Goal: Task Accomplishment & Management: Manage account settings

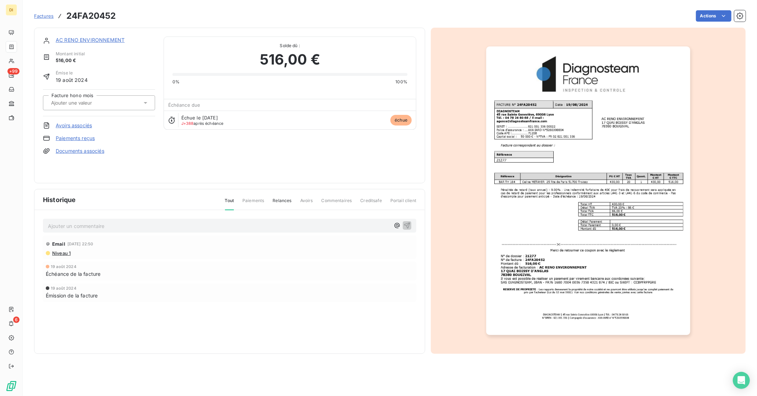
click at [79, 38] on link "AC RENO ENVIRONNEMENT" at bounding box center [90, 40] width 69 height 6
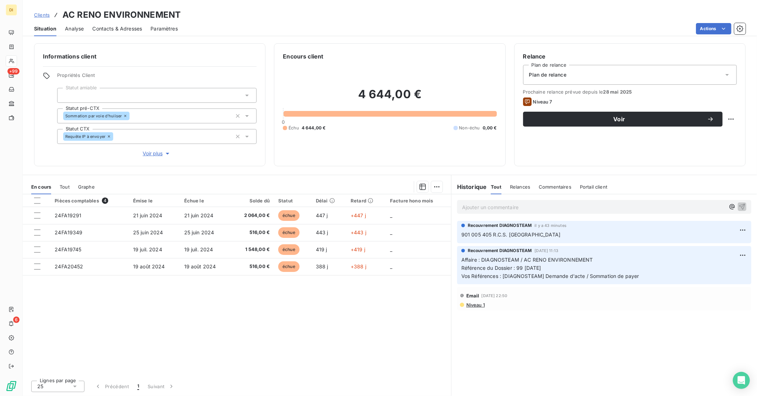
click at [518, 267] on span "Référence du Dossier : 99 [DATE]" at bounding box center [501, 268] width 80 height 6
click at [541, 267] on span "Référence du Dossier : 99 [DATE]" at bounding box center [501, 268] width 80 height 6
copy span "99 [DATE]"
click at [498, 206] on p "Ajouter un commentaire ﻿" at bounding box center [593, 207] width 263 height 9
drag, startPoint x: 625, startPoint y: 204, endPoint x: 318, endPoint y: 204, distance: 306.6
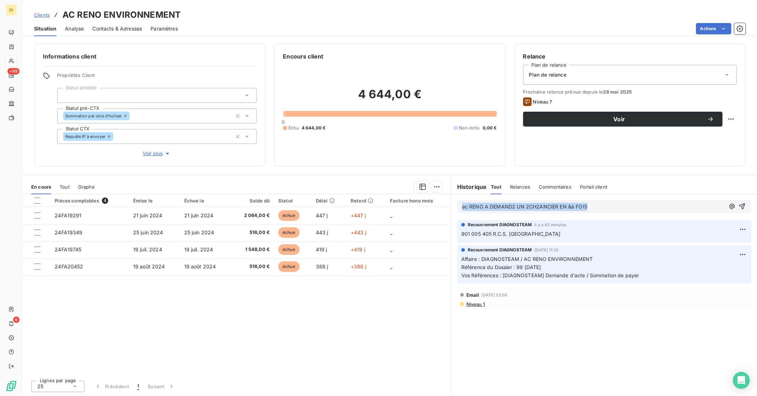
click at [318, 204] on div "En cours Tout Graphe Pièces comptables 4 Émise le Échue le Solde dû Statut Déla…" at bounding box center [390, 285] width 734 height 221
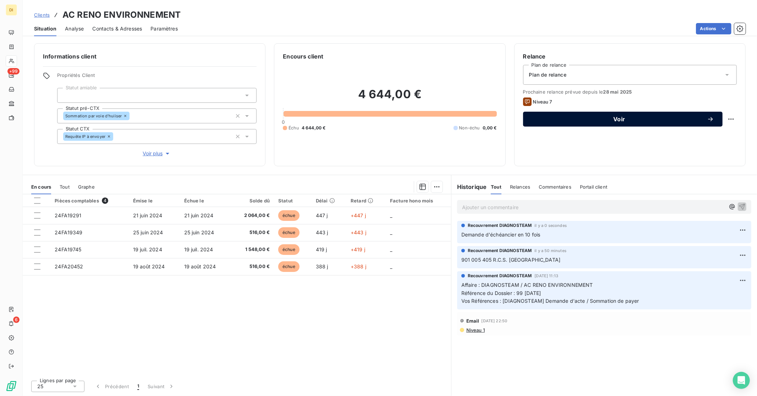
click at [601, 121] on span "Voir" at bounding box center [619, 119] width 175 height 6
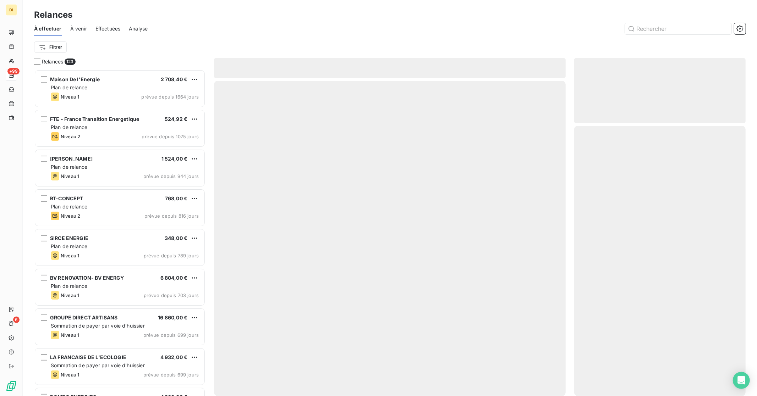
scroll to position [321, 165]
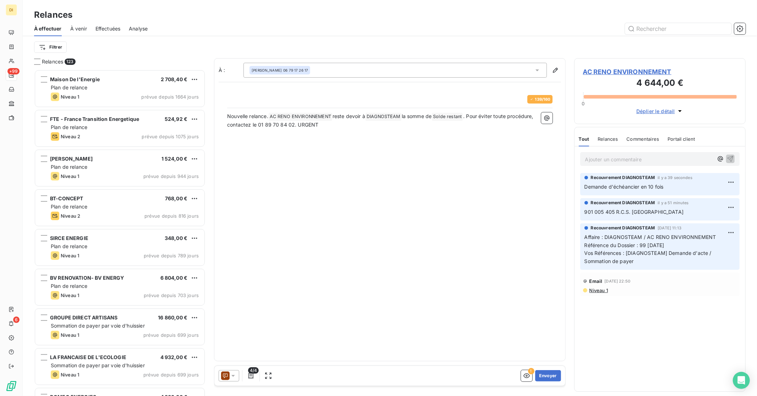
click at [226, 373] on icon at bounding box center [225, 376] width 9 height 9
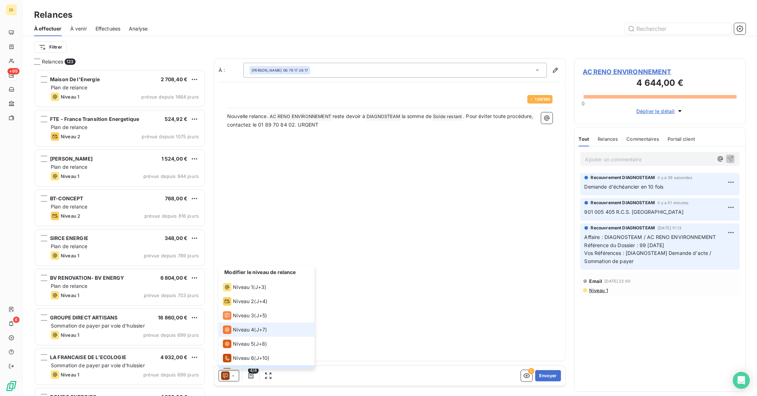
scroll to position [11, 0]
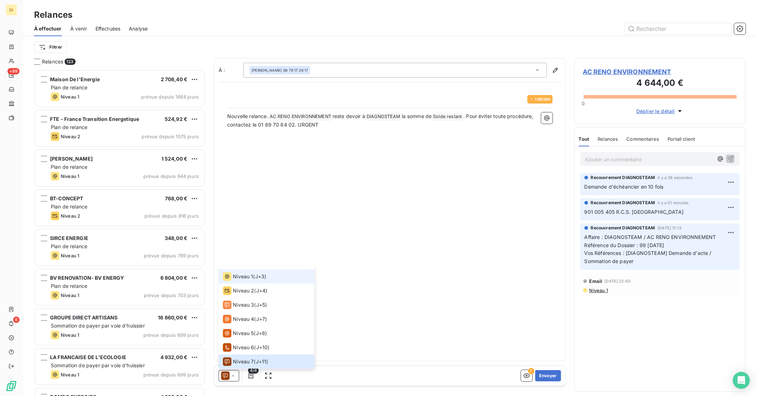
click at [238, 279] on span "Niveau 1" at bounding box center [243, 276] width 20 height 7
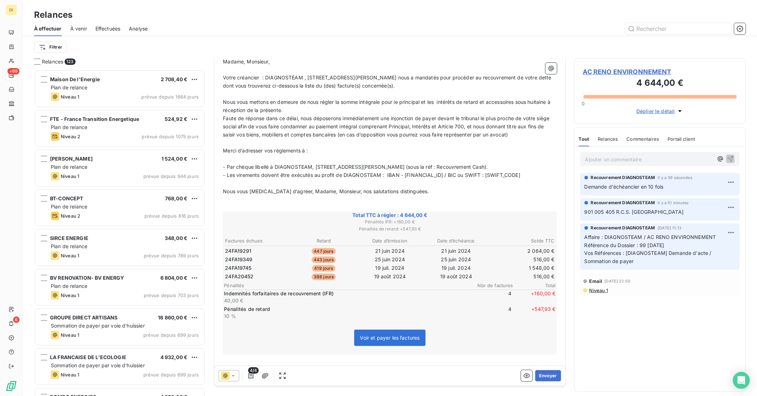
scroll to position [183, 0]
click at [598, 73] on span "AC RENO ENVIRONNEMENT" at bounding box center [660, 72] width 154 height 10
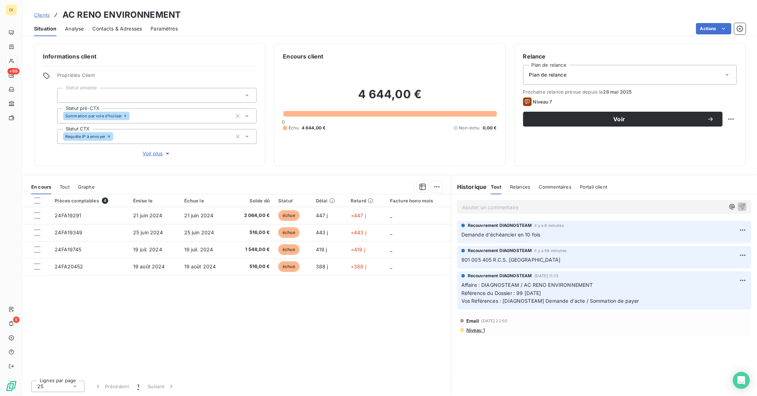
click at [541, 207] on p "Ajouter un commentaire ﻿" at bounding box center [593, 207] width 263 height 9
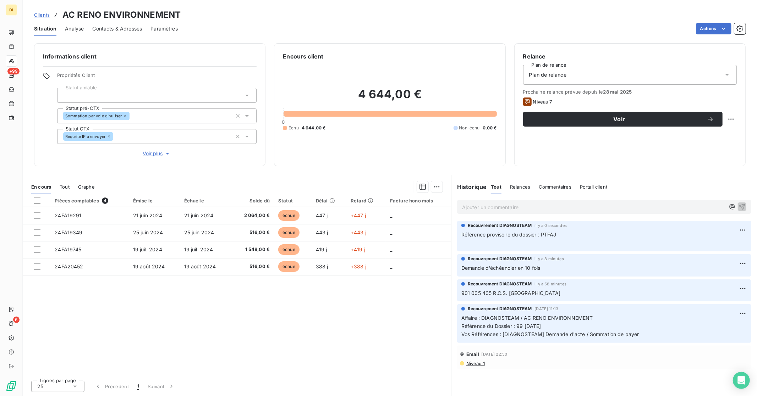
click at [48, 15] on span "Clients" at bounding box center [42, 15] width 16 height 6
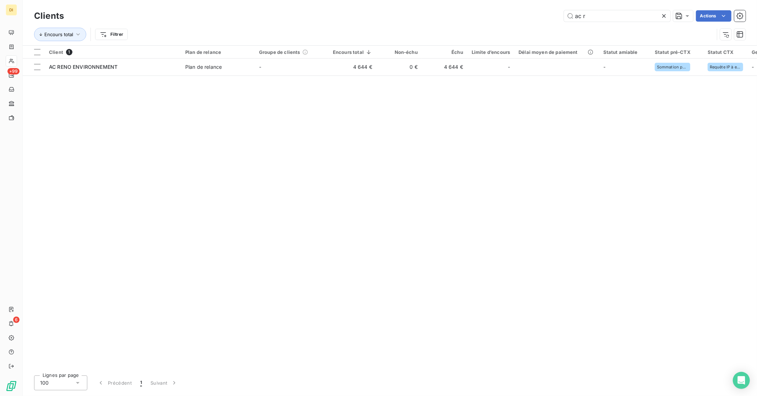
drag, startPoint x: 601, startPoint y: 18, endPoint x: 531, endPoint y: 18, distance: 70.3
click at [531, 18] on div "ac r Actions" at bounding box center [408, 15] width 673 height 11
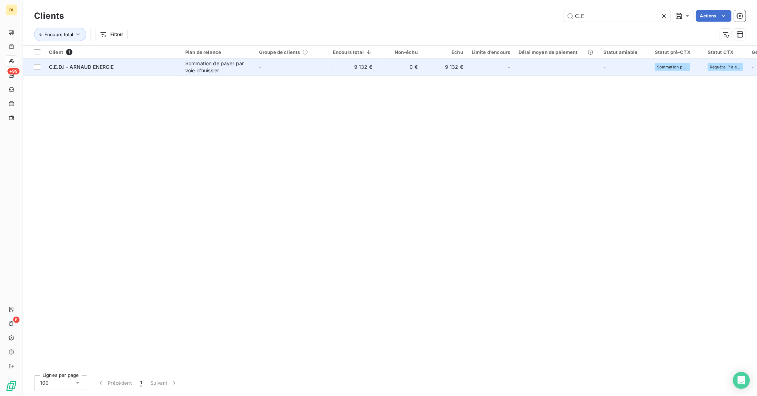
type input "C.E"
click at [414, 69] on td "0 €" at bounding box center [399, 67] width 45 height 17
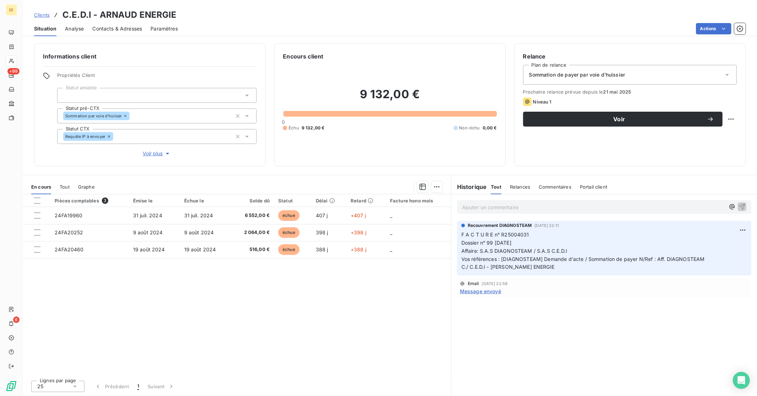
click at [498, 210] on p "Ajouter un commentaire ﻿" at bounding box center [593, 207] width 263 height 9
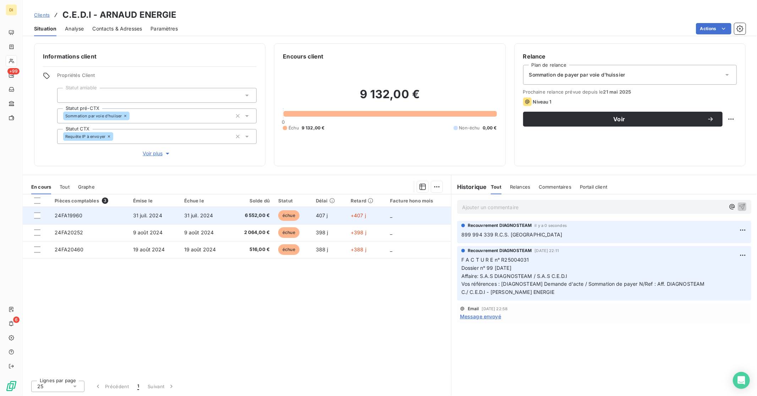
click at [226, 219] on td "31 juil. 2024" at bounding box center [205, 215] width 51 height 17
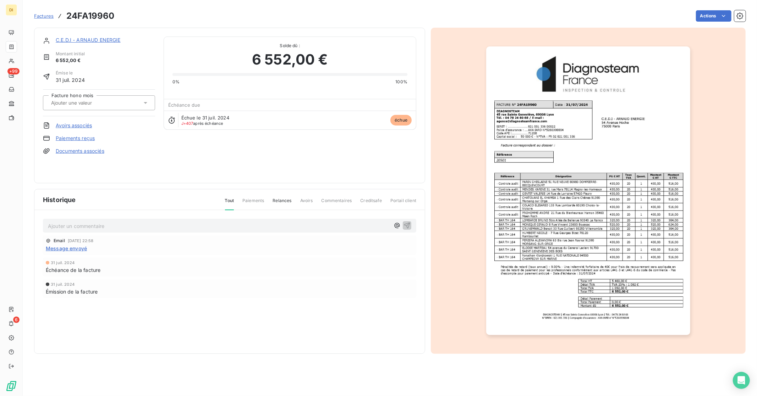
click at [643, 193] on img "button" at bounding box center [588, 190] width 204 height 289
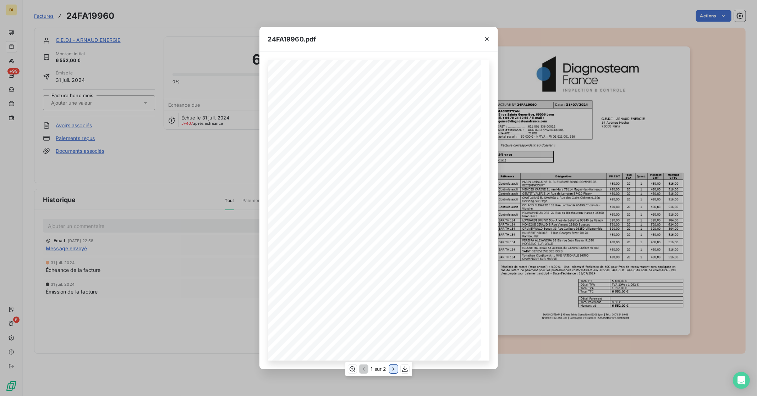
click at [394, 371] on icon "button" at bounding box center [393, 369] width 7 height 7
click at [592, 285] on div "24FA19960.pdf DIAGNOSTEAM | [STREET_ADDRESS][PERSON_NAME] | Tél. : [PHONE_NUMBE…" at bounding box center [378, 198] width 757 height 396
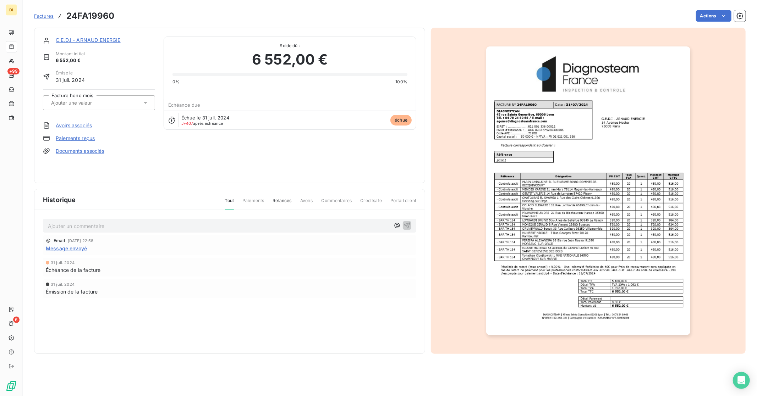
click at [94, 43] on div "C.E.D.I - ARNAUD ENERGIE" at bounding box center [105, 40] width 99 height 7
click at [95, 40] on link "C.E.D.I - ARNAUD ENERGIE" at bounding box center [88, 40] width 65 height 6
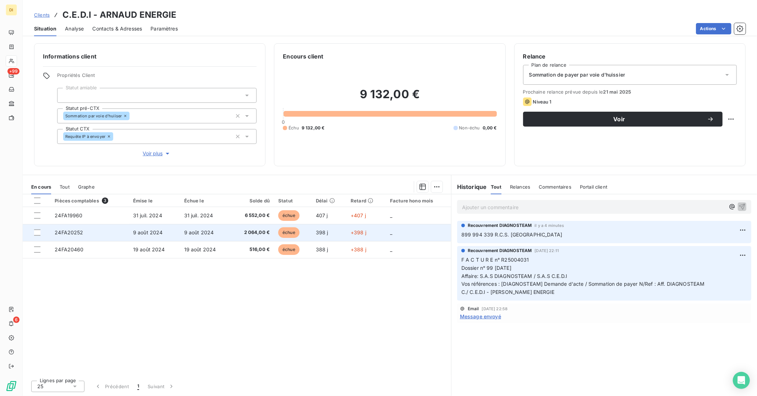
click at [315, 232] on td "398 j" at bounding box center [329, 232] width 35 height 17
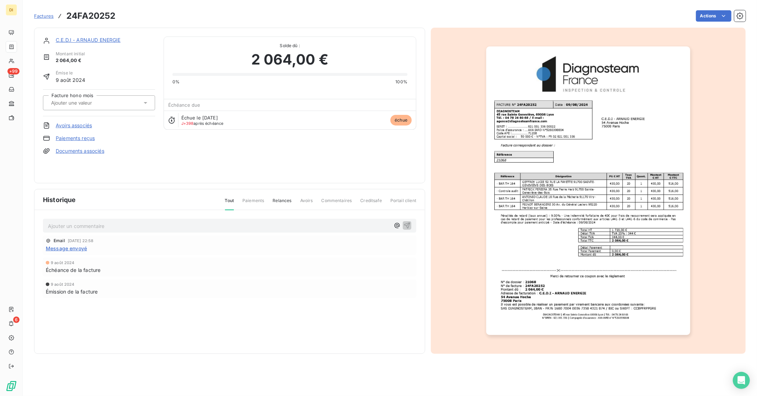
click at [97, 40] on link "C.E.D.I - ARNAUD ENERGIE" at bounding box center [88, 40] width 65 height 6
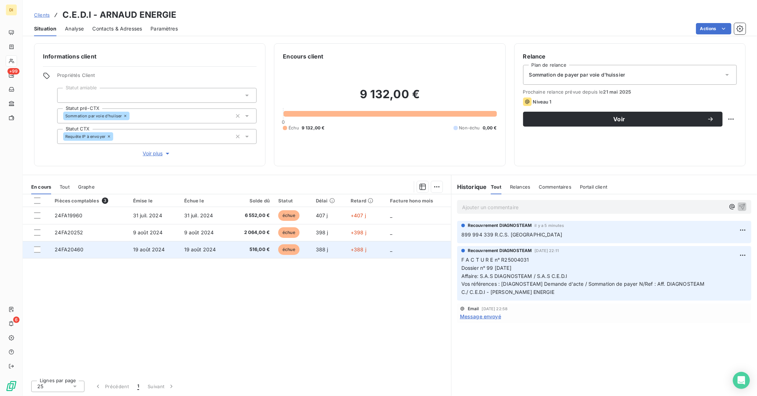
click at [222, 247] on td "19 août 2024" at bounding box center [205, 249] width 51 height 17
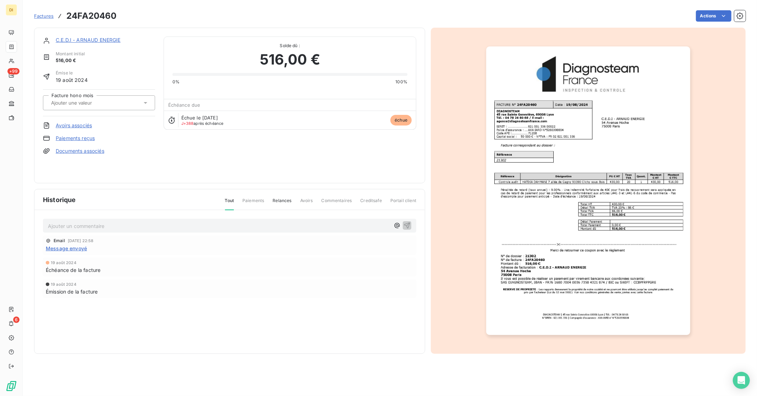
click at [98, 40] on link "C.E.D.I - ARNAUD ENERGIE" at bounding box center [88, 40] width 65 height 6
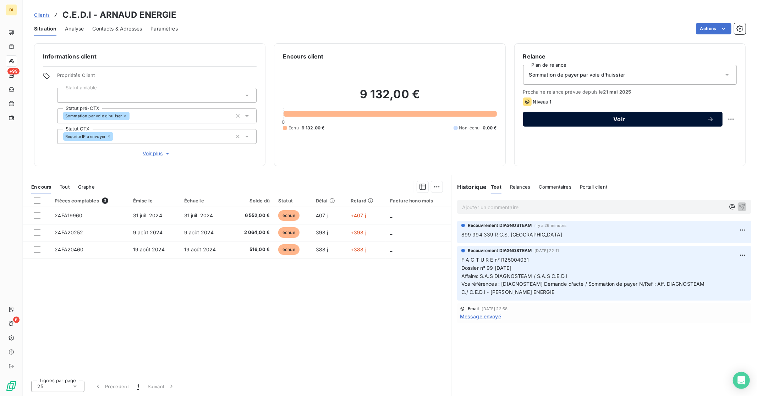
click at [589, 117] on span "Voir" at bounding box center [619, 119] width 175 height 6
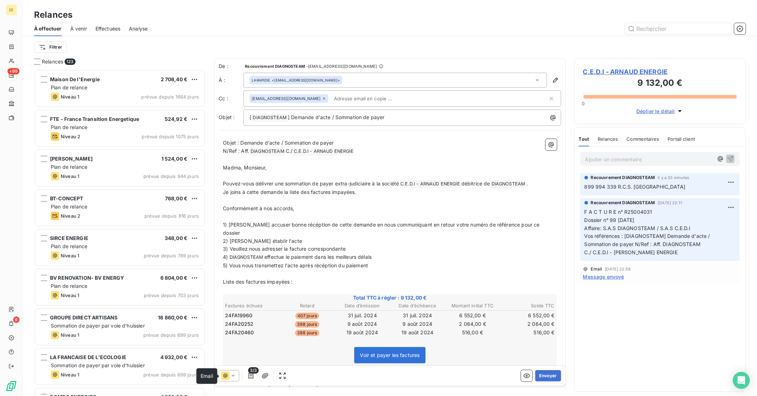
click at [224, 372] on icon at bounding box center [225, 376] width 9 height 9
click at [623, 75] on span "C.E.D.I - ARNAUD ENERGIE" at bounding box center [660, 72] width 154 height 10
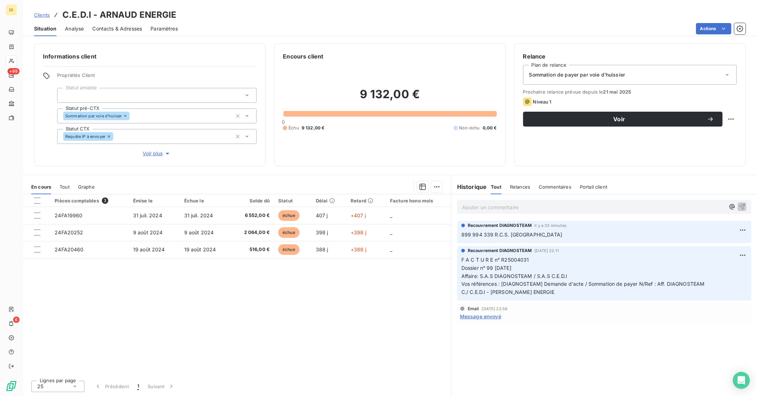
click at [584, 76] on span "Sommation de payer par voie d'huissier" at bounding box center [577, 74] width 96 height 7
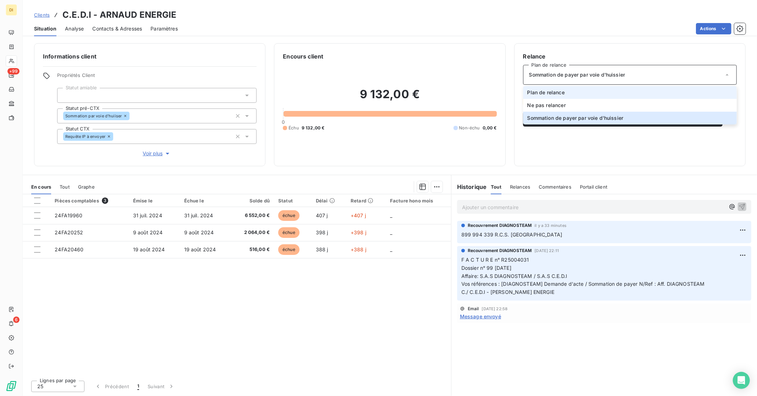
click at [576, 90] on li "Plan de relance" at bounding box center [630, 92] width 214 height 13
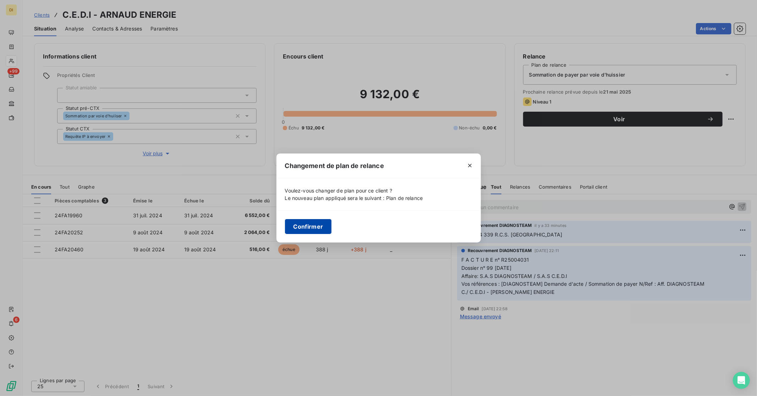
click at [320, 229] on button "Confirmer" at bounding box center [308, 226] width 47 height 15
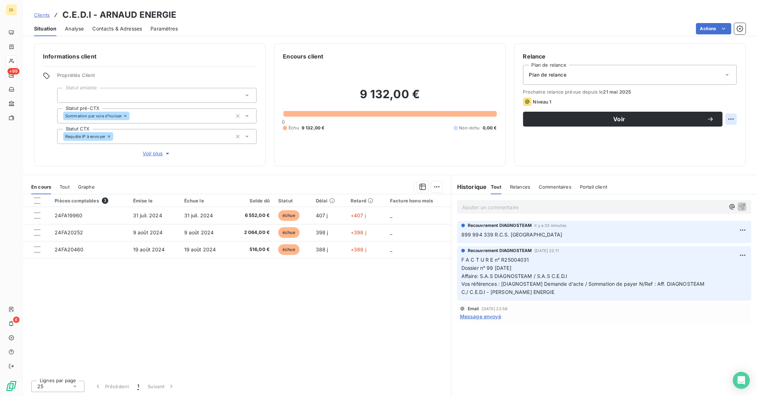
click at [728, 120] on html "DI +99 6 Clients C.E.D.I - ARNAUD ENERGIE Situation Analyse Contacts & Adresses…" at bounding box center [378, 198] width 757 height 396
click at [707, 137] on div "Replanifier cette action" at bounding box center [702, 134] width 64 height 11
select select "8"
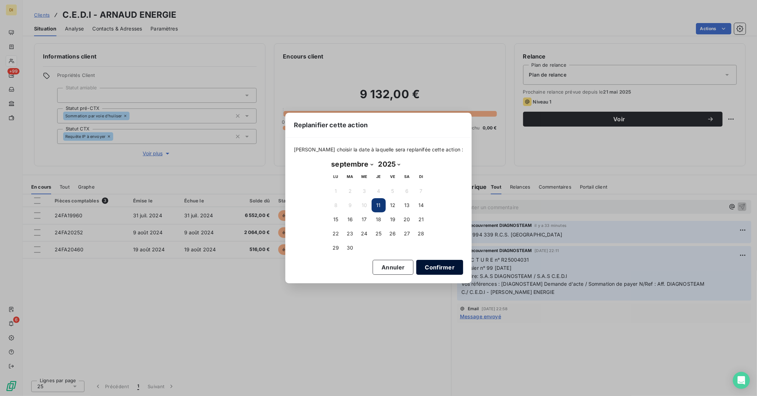
drag, startPoint x: 416, startPoint y: 269, endPoint x: 428, endPoint y: 262, distance: 14.0
click at [417, 269] on button "Confirmer" at bounding box center [439, 267] width 47 height 15
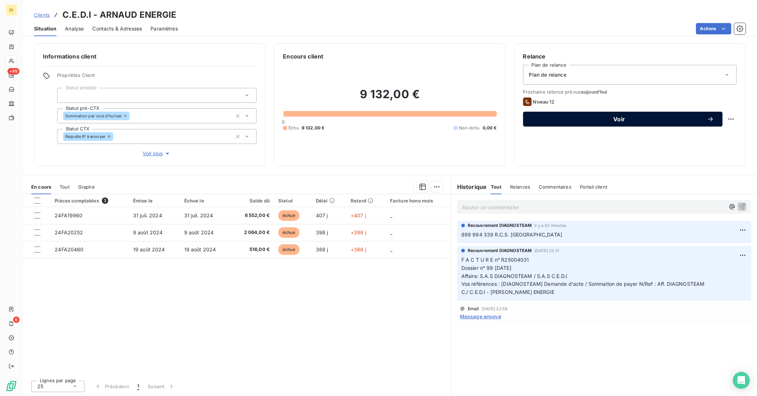
click at [656, 117] on span "Voir" at bounding box center [619, 119] width 175 height 6
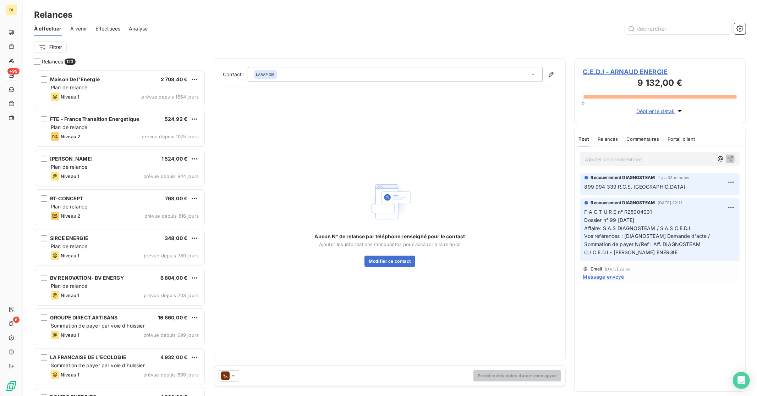
scroll to position [321, 165]
click at [233, 377] on icon at bounding box center [233, 376] width 7 height 7
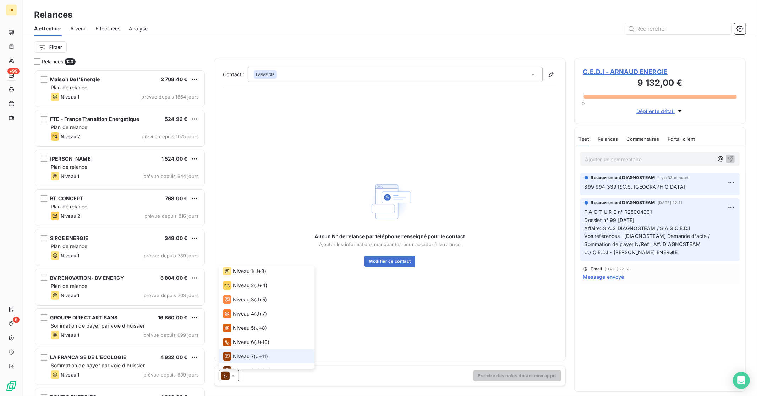
scroll to position [0, 0]
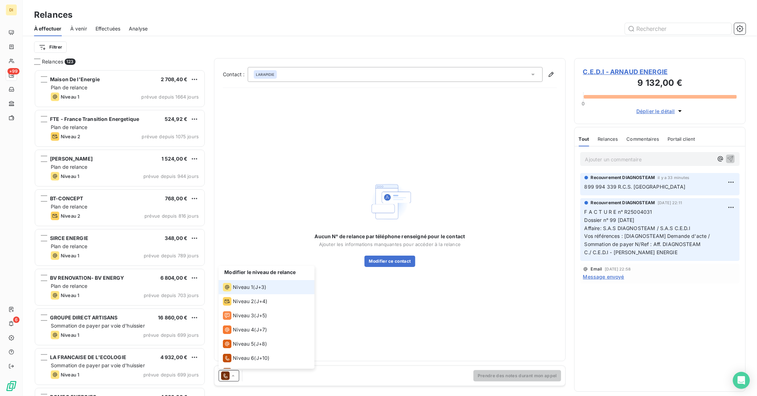
click at [252, 289] on span "Niveau 1" at bounding box center [243, 287] width 20 height 7
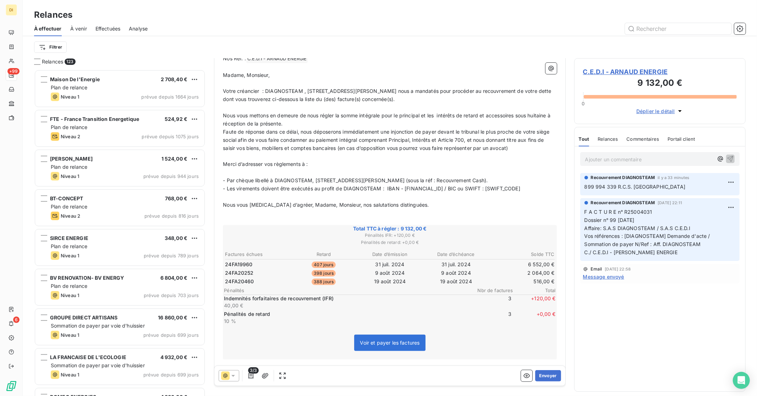
scroll to position [198, 0]
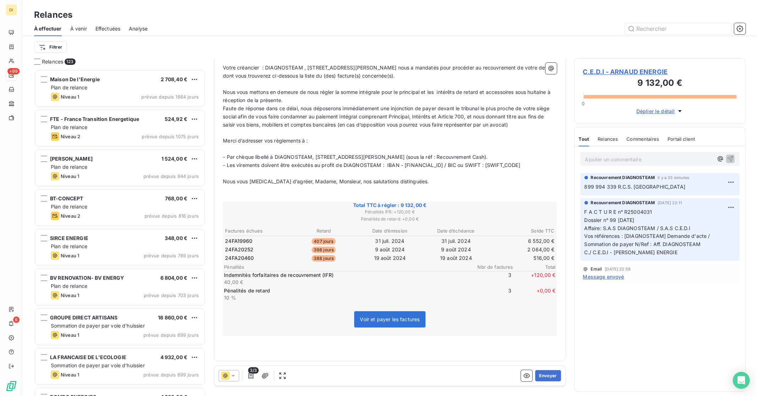
click at [235, 376] on icon at bounding box center [233, 376] width 7 height 7
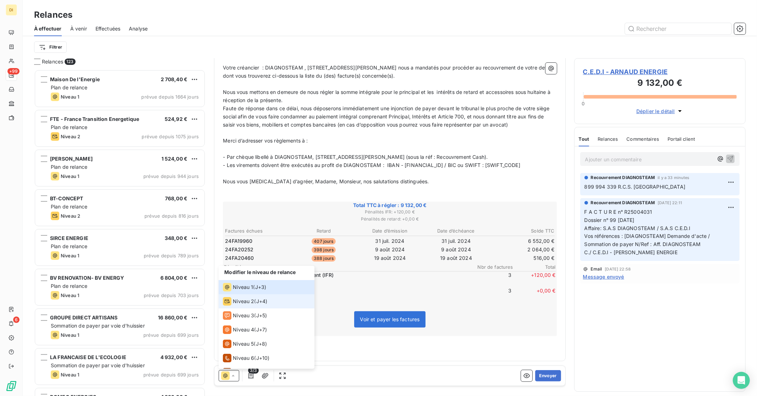
click at [243, 303] on span "Niveau 2" at bounding box center [243, 301] width 21 height 7
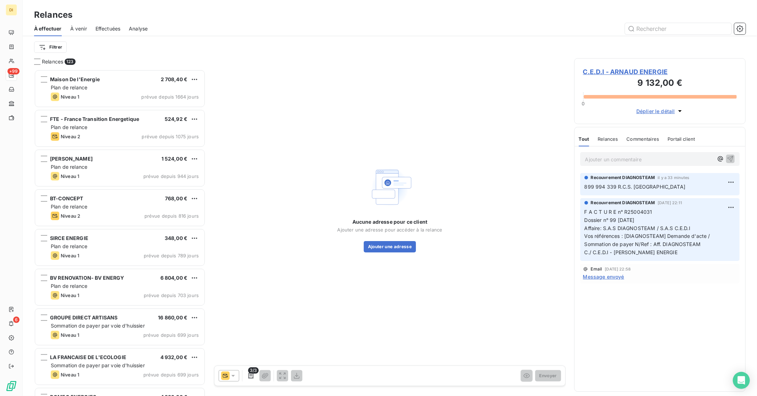
click at [641, 74] on span "C.E.D.I - ARNAUD ENERGIE" at bounding box center [660, 72] width 154 height 10
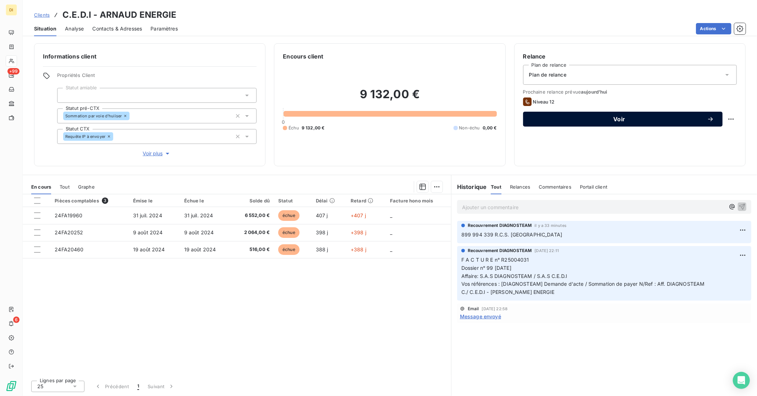
click at [617, 121] on span "Voir" at bounding box center [619, 119] width 175 height 6
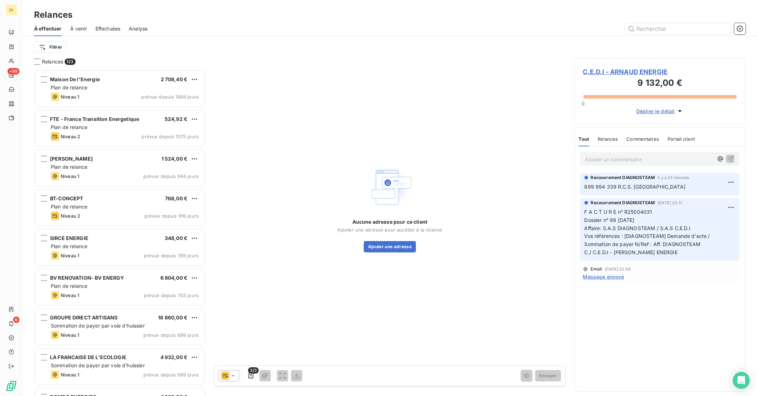
scroll to position [321, 165]
click at [229, 373] on icon at bounding box center [225, 376] width 9 height 9
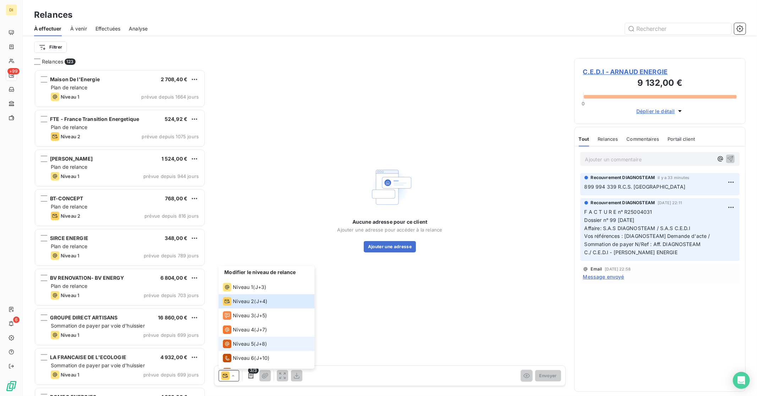
click at [241, 341] on span "Niveau 5" at bounding box center [243, 344] width 21 height 7
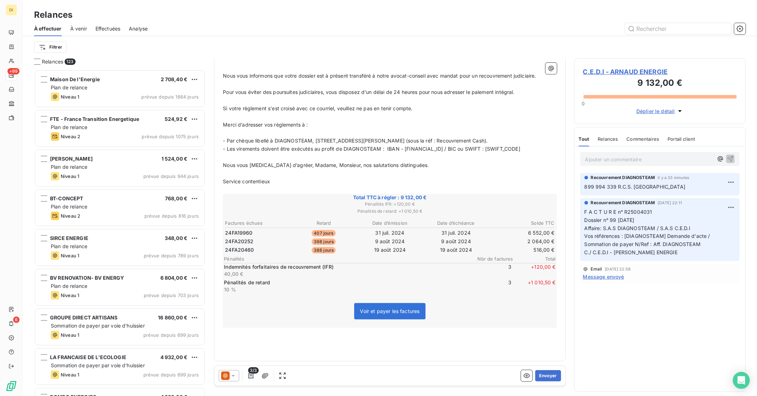
scroll to position [244, 0]
